Goal: Information Seeking & Learning: Learn about a topic

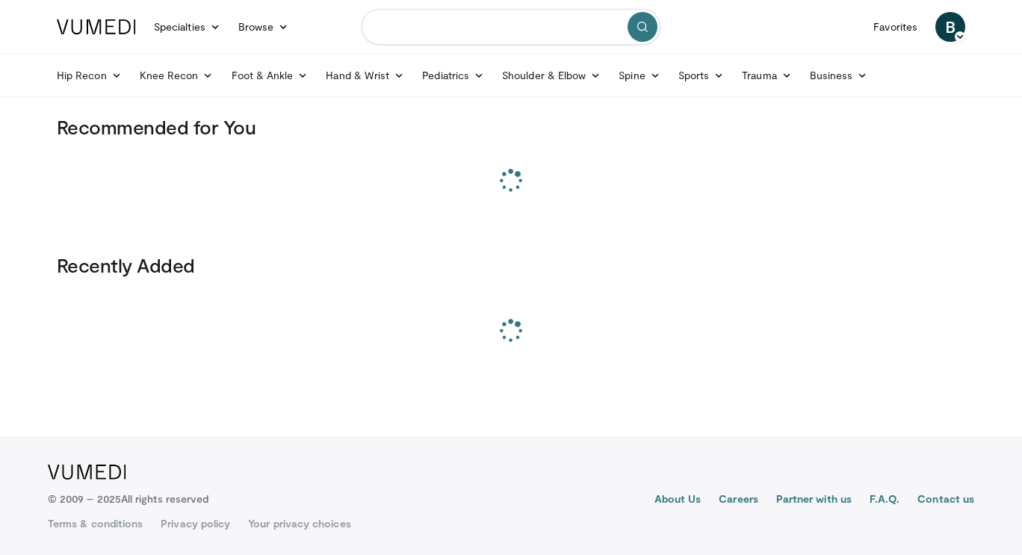
click at [439, 31] on input "Search topics, interventions" at bounding box center [511, 27] width 299 height 36
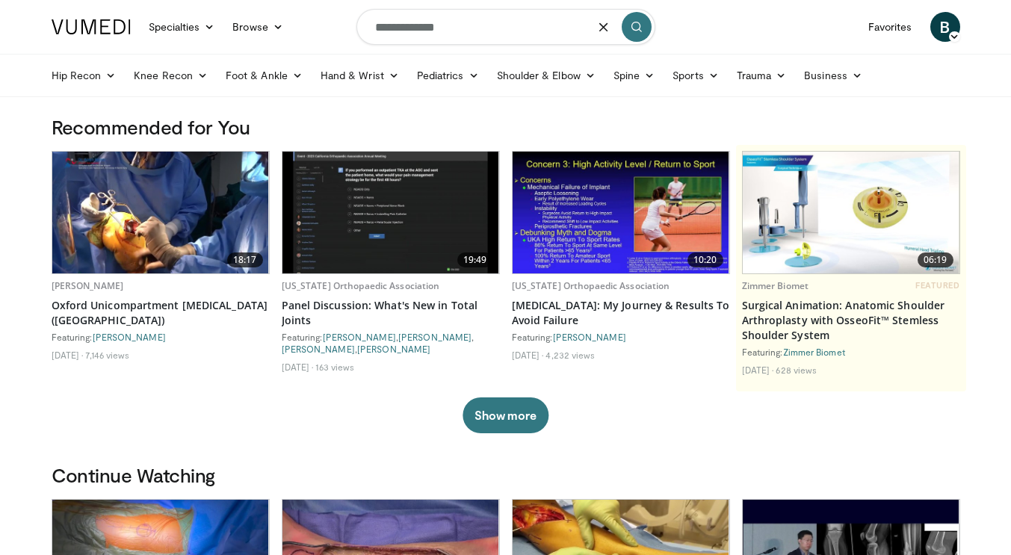
type input "**********"
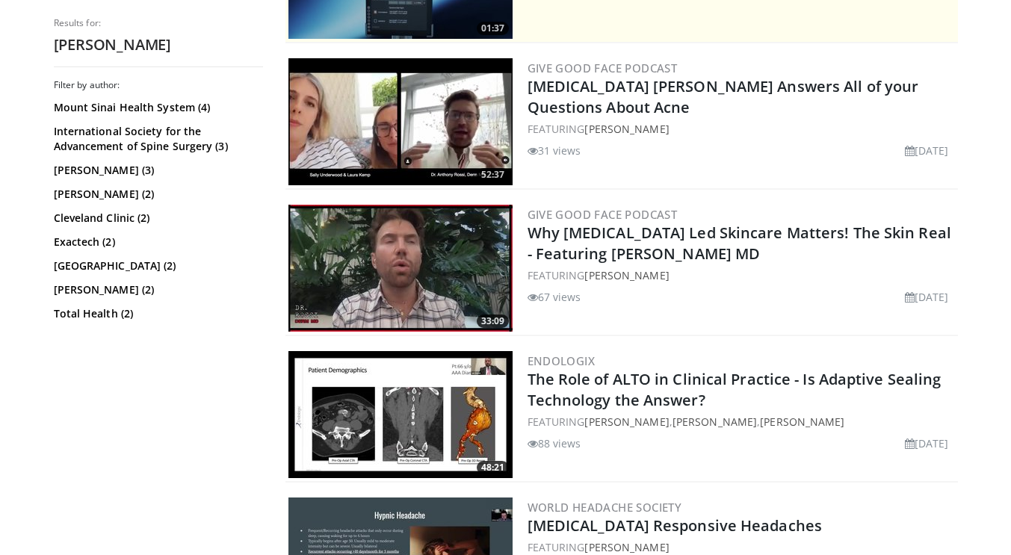
scroll to position [262, 0]
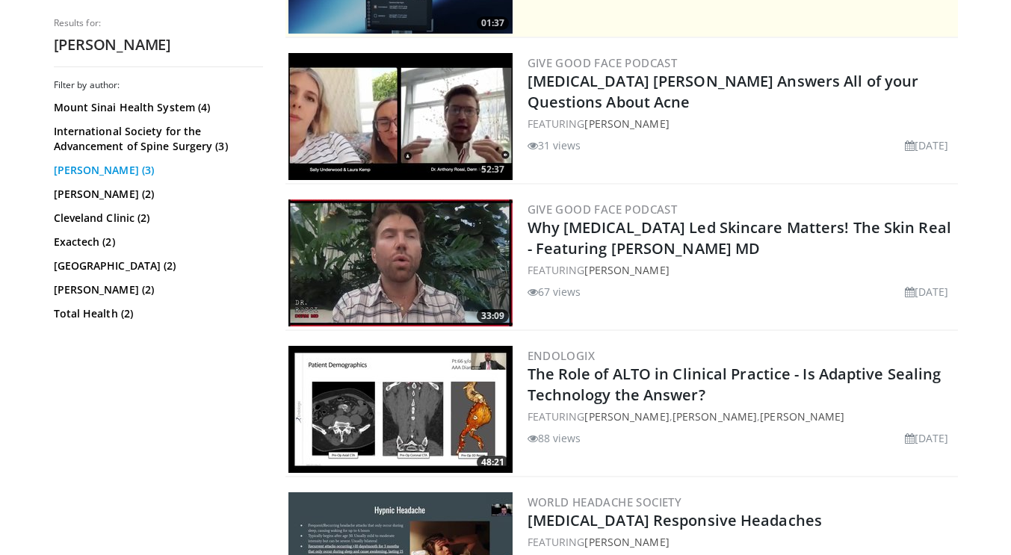
click at [97, 172] on link "[PERSON_NAME] (3)" at bounding box center [156, 170] width 205 height 15
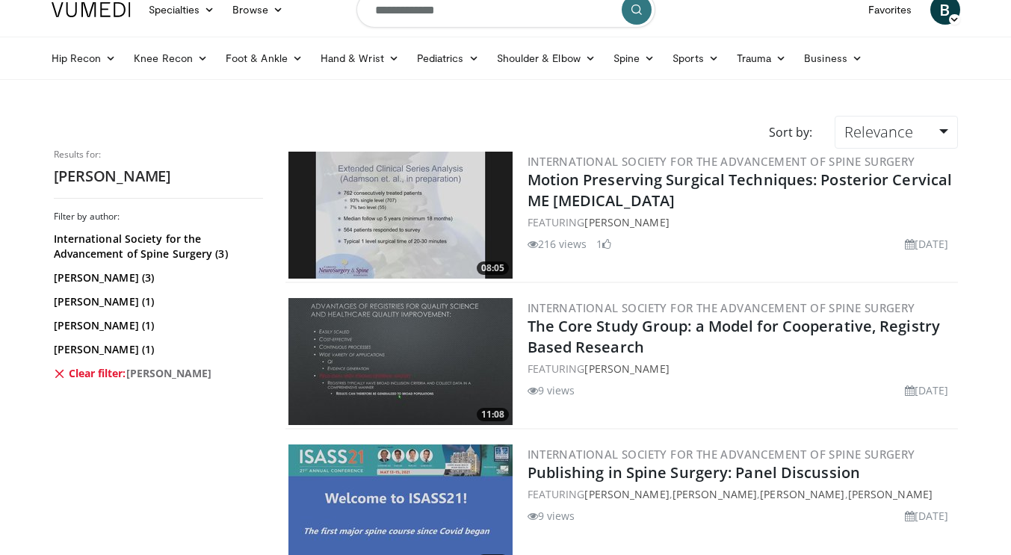
scroll to position [4, 0]
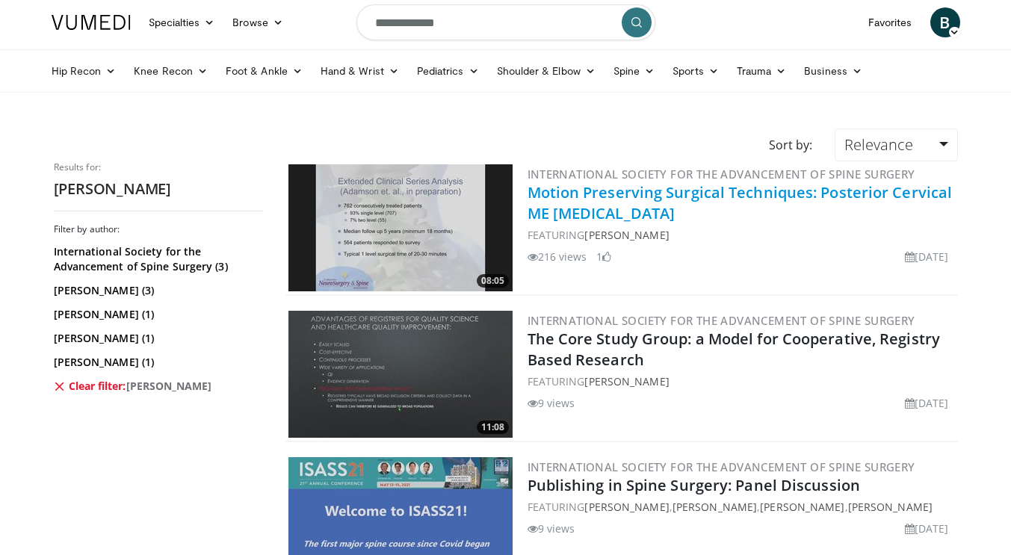
click at [585, 214] on link "Motion Preserving Surgical Techniques: Posterior Cervical ME [MEDICAL_DATA]" at bounding box center [739, 202] width 425 height 41
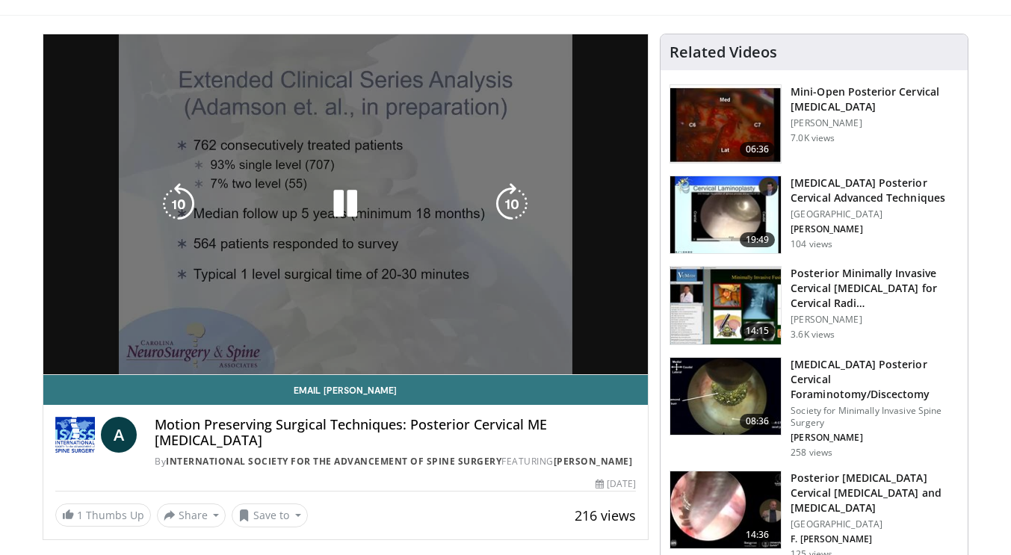
scroll to position [84, 0]
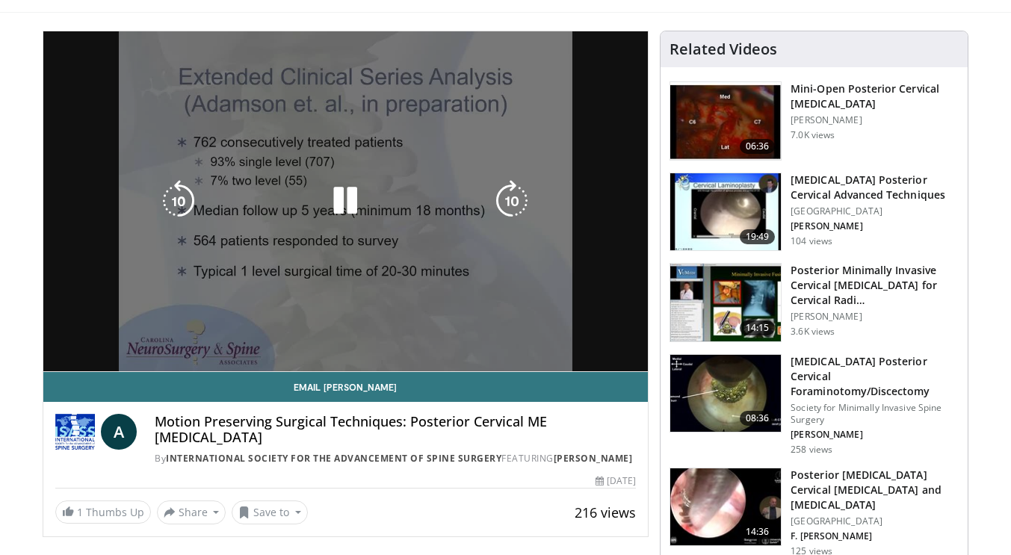
click at [343, 267] on div "10 seconds Tap to unmute" at bounding box center [345, 201] width 605 height 340
